Goal: Task Accomplishment & Management: Manage account settings

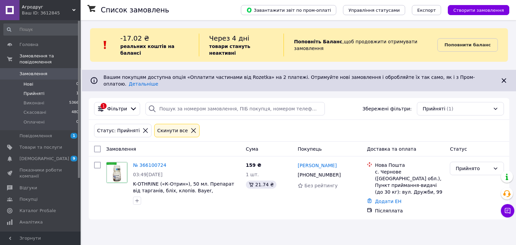
click at [38, 80] on li "Нові 0" at bounding box center [41, 84] width 83 height 9
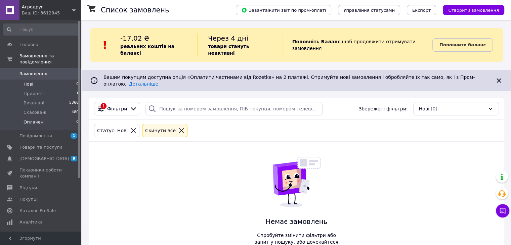
click at [54, 117] on li "Оплачені 0" at bounding box center [41, 123] width 83 height 13
click at [51, 89] on li "Прийняті 1" at bounding box center [41, 93] width 83 height 9
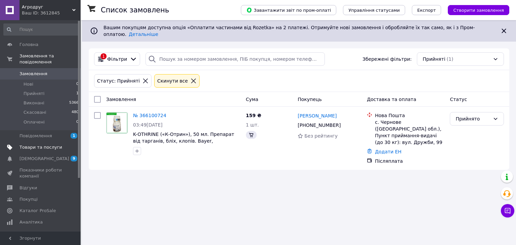
click at [31, 144] on span "Товари та послуги" at bounding box center [40, 147] width 43 height 6
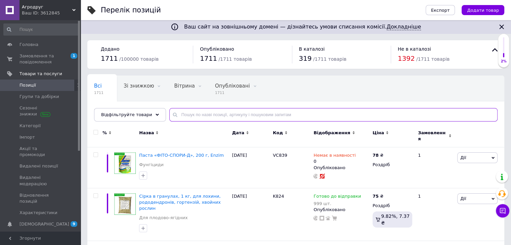
click at [204, 114] on input "text" at bounding box center [333, 114] width 328 height 13
type input "для вул"
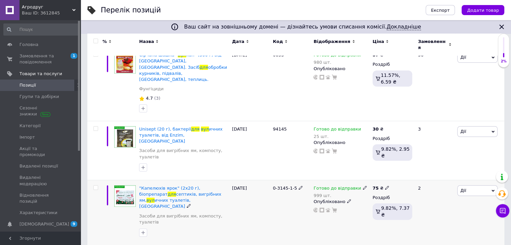
scroll to position [128, 0]
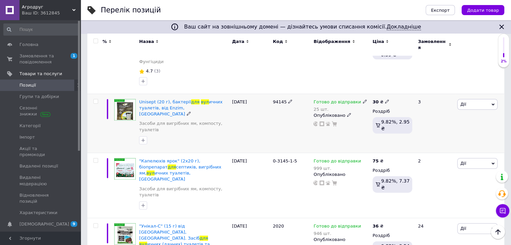
drag, startPoint x: 359, startPoint y: 82, endPoint x: 362, endPoint y: 84, distance: 3.5
click at [363, 99] on span at bounding box center [365, 101] width 4 height 5
click at [376, 122] on li "Немає в наявності" at bounding box center [399, 126] width 64 height 9
click at [376, 116] on input "25" at bounding box center [392, 122] width 51 height 13
type input "0"
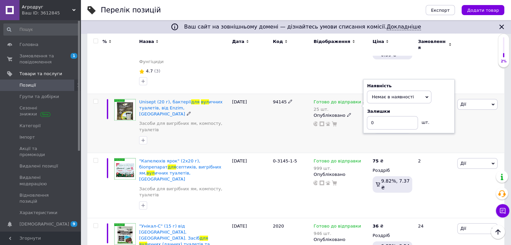
click at [356, 115] on div "Готово до відправки 25 шт. Наявність Немає в наявності В наявності Під замовлен…" at bounding box center [340, 123] width 59 height 59
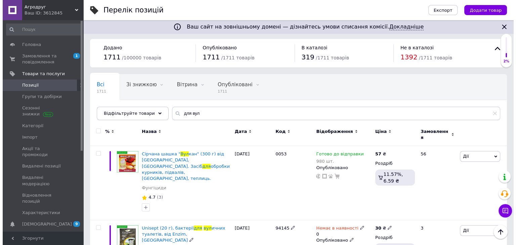
scroll to position [0, 0]
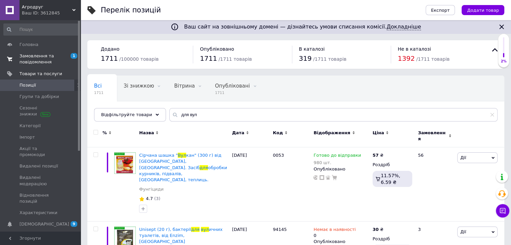
click at [33, 66] on link "Замовлення та повідомлення 1 0" at bounding box center [41, 58] width 83 height 17
